Goal: Information Seeking & Learning: Learn about a topic

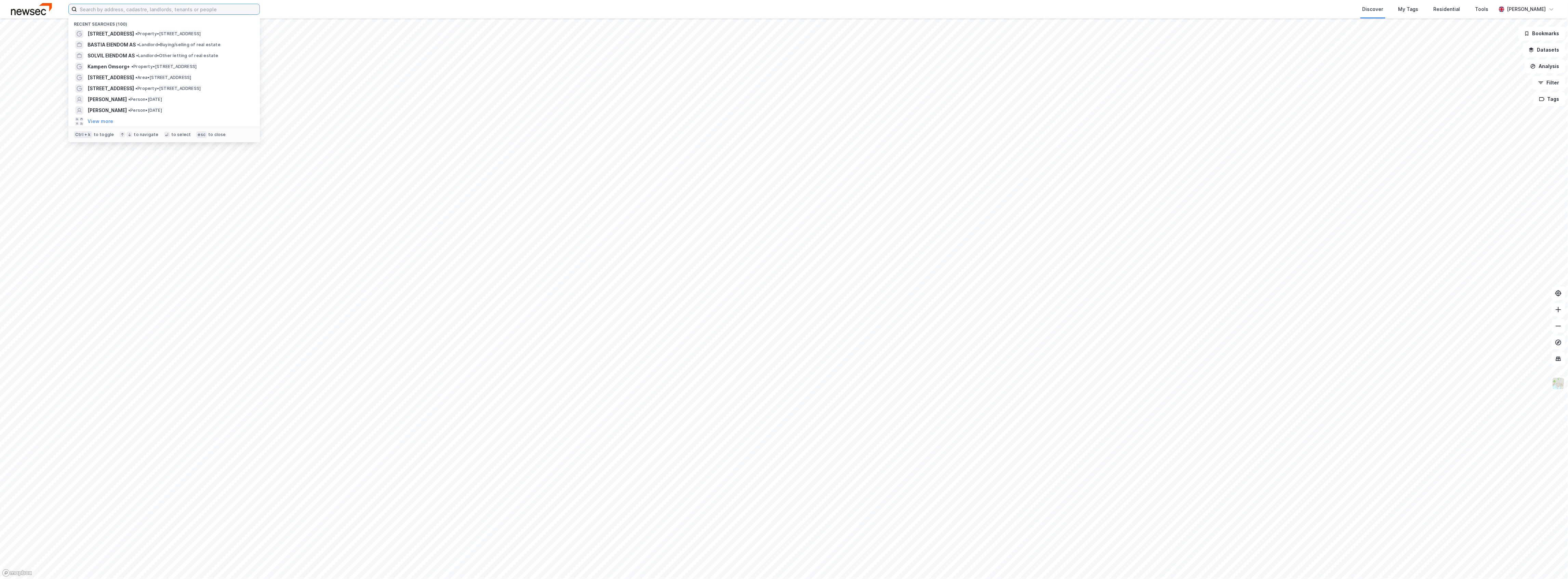
click at [202, 12] on input at bounding box center [167, 9] width 182 height 10
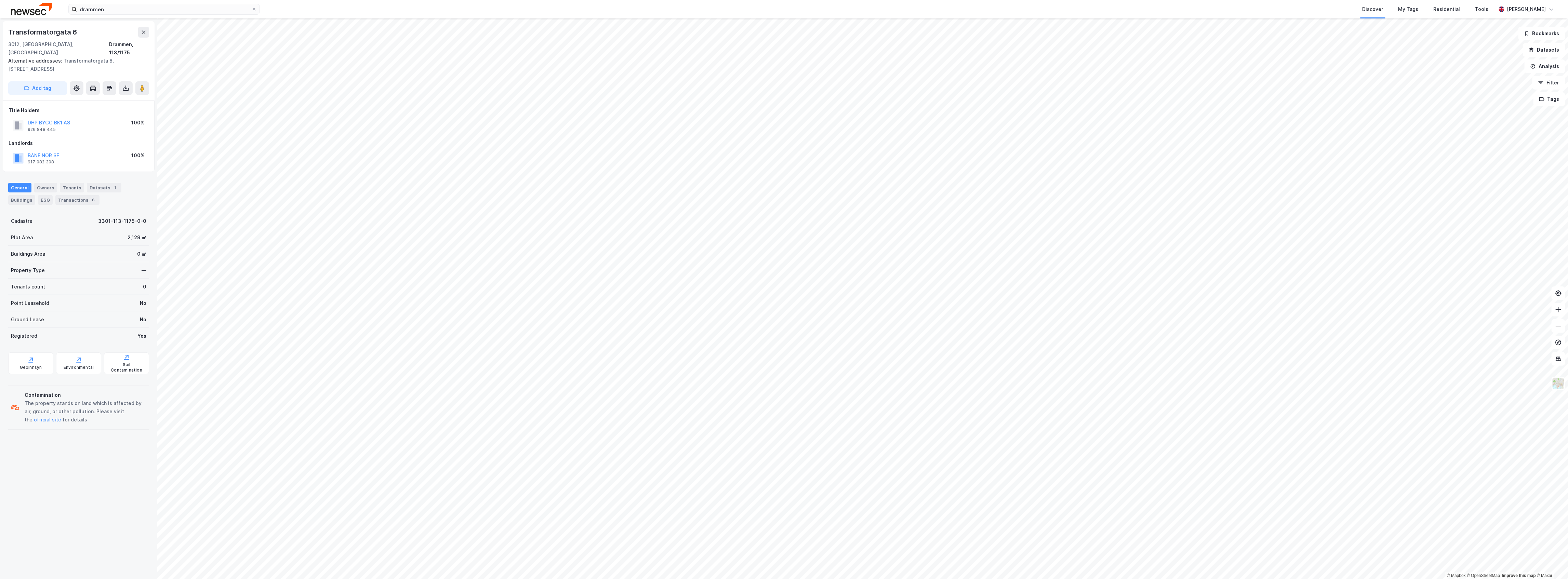
click at [73, 150] on div "BANE NOR SF 917 082 308 100%" at bounding box center [79, 158] width 141 height 16
copy button "BANE NOR SF"
click at [87, 11] on input "drammen" at bounding box center [163, 9] width 174 height 10
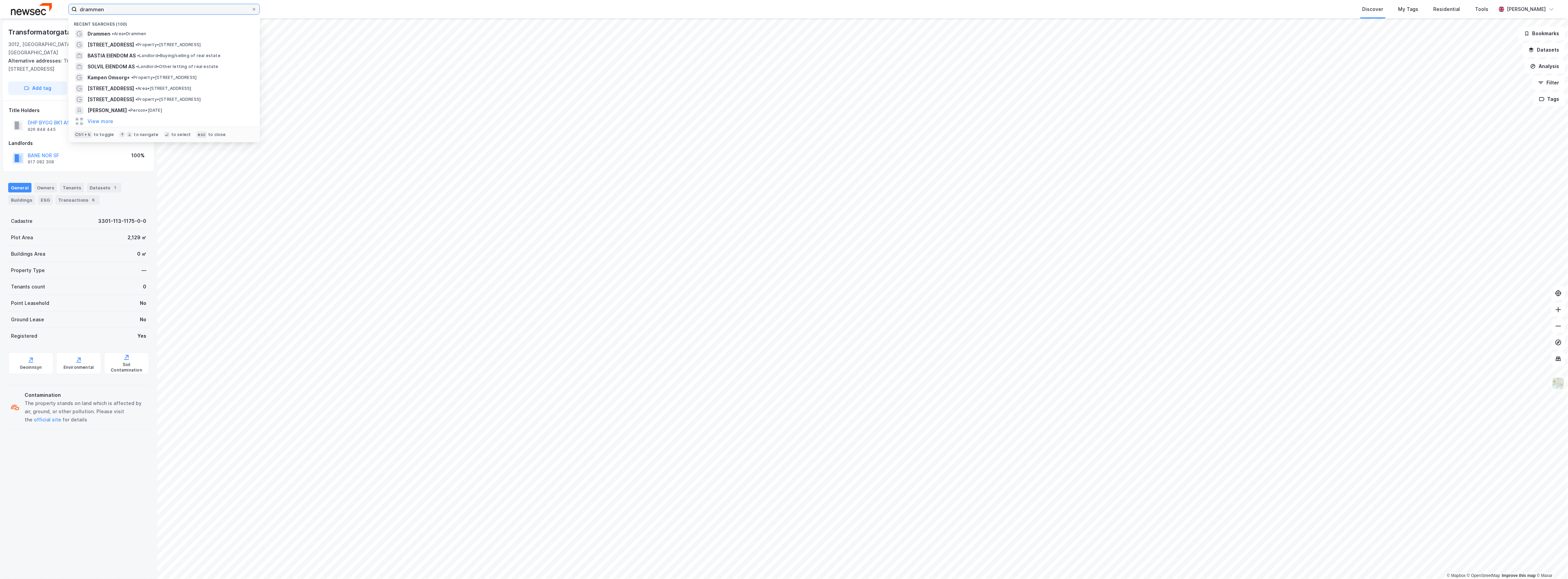
paste input "BANE NOR SF"
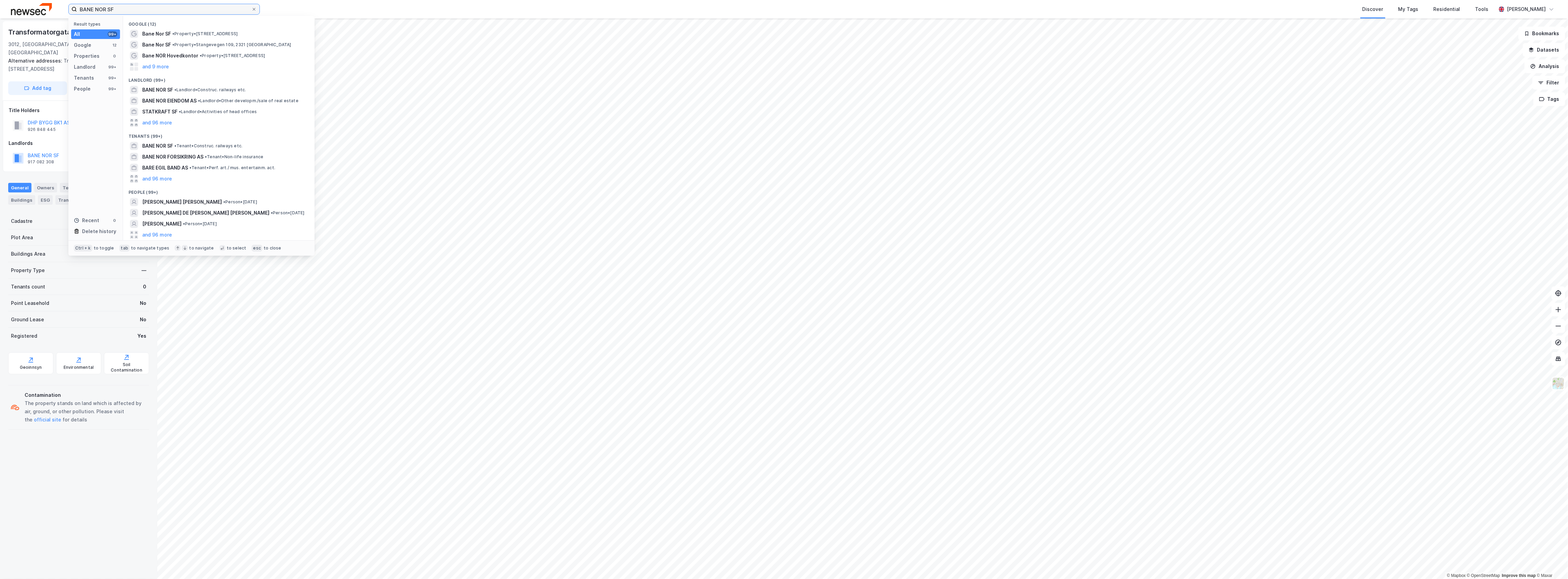
type input "BANE NOR SF"
drag, startPoint x: 391, startPoint y: 14, endPoint x: 468, endPoint y: 0, distance: 78.3
click at [393, 14] on div "Discover My Tags Residential Tools" at bounding box center [894, 9] width 1203 height 19
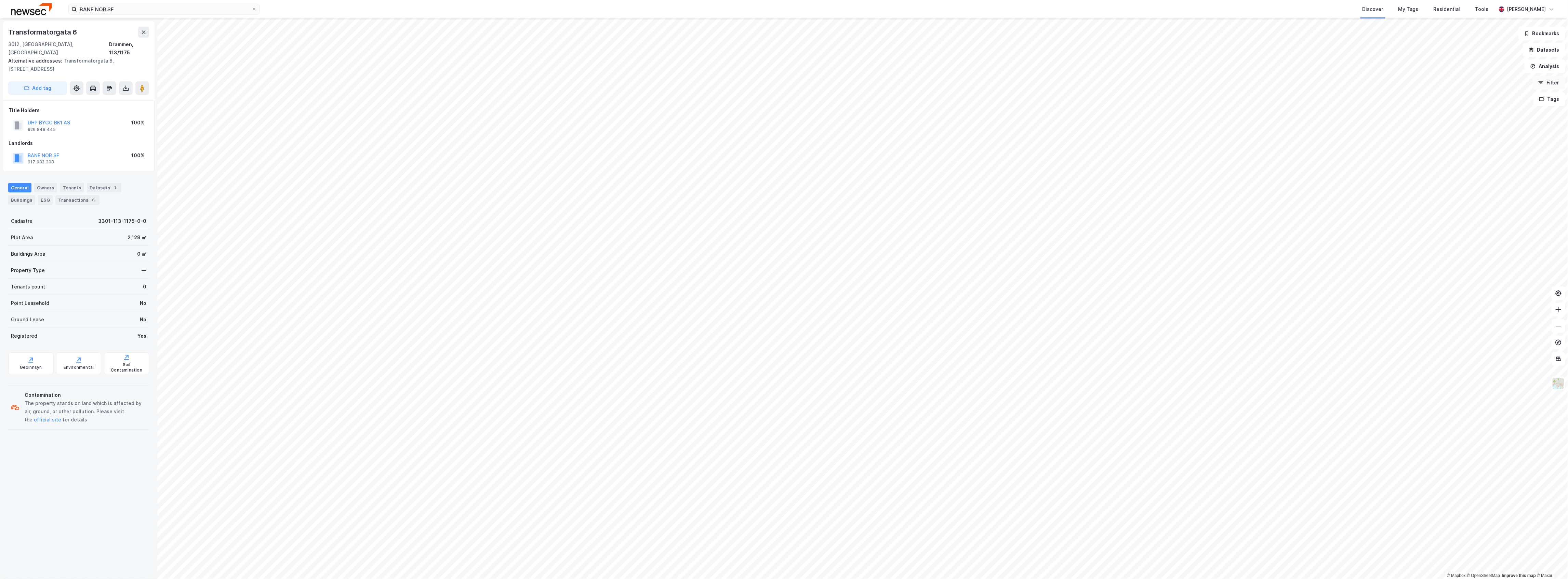
click at [1544, 78] on button "Filter" at bounding box center [1548, 83] width 33 height 14
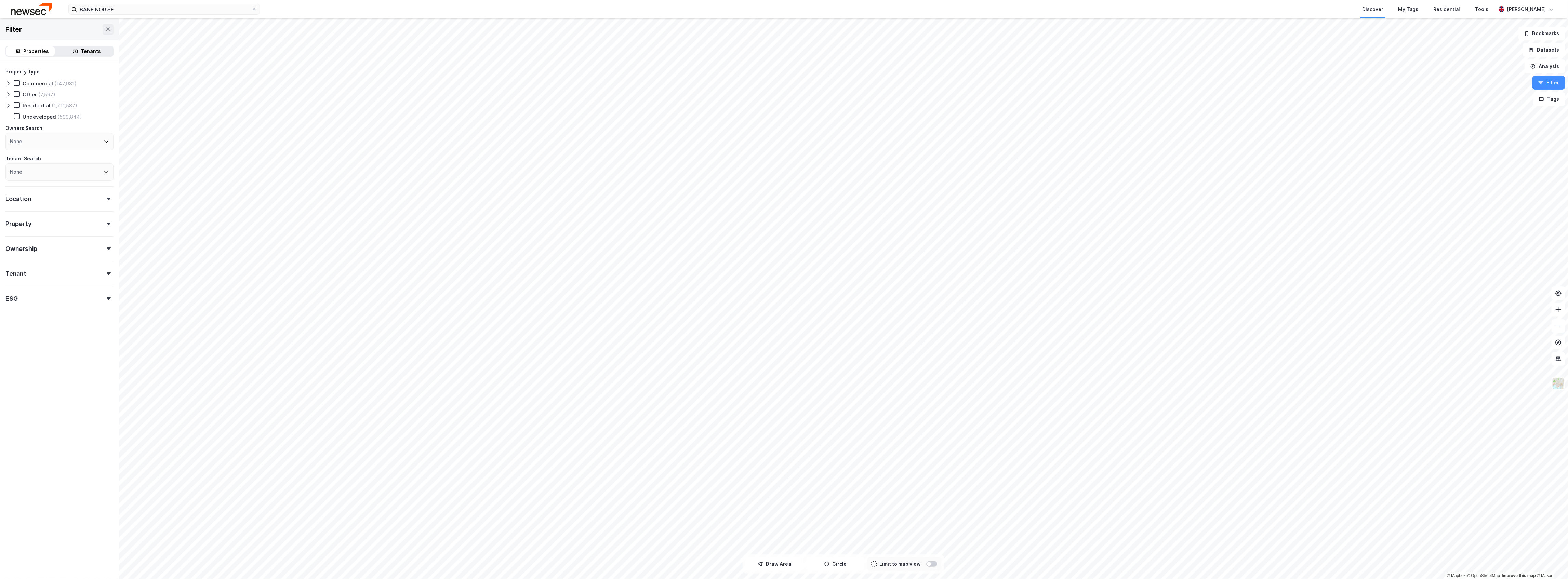
click at [61, 144] on div "None" at bounding box center [59, 141] width 108 height 17
type input "BANE NOR SF"
click at [65, 180] on div "Bane Nor SF" at bounding box center [59, 175] width 108 height 15
click at [46, 174] on div "Bane Nor SF" at bounding box center [35, 176] width 31 height 7
